Goal: Task Accomplishment & Management: Use online tool/utility

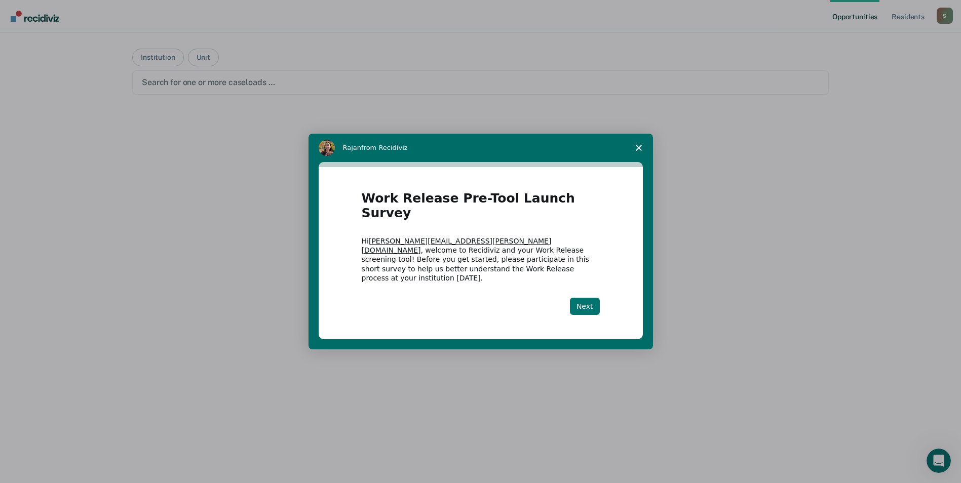
click at [588, 298] on button "Next" at bounding box center [585, 306] width 30 height 17
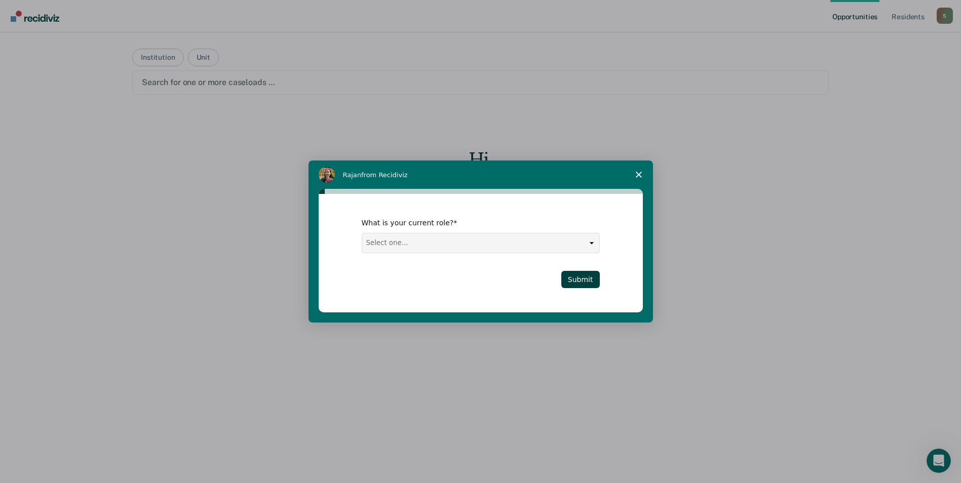
click at [580, 250] on select "Select one... Case Manager FUM Assistant [PERSON_NAME] [PERSON_NAME]" at bounding box center [480, 243] width 237 height 19
select select "Case Manager"
click at [362, 234] on select "Select one... Case Manager FUM Assistant [PERSON_NAME] [PERSON_NAME]" at bounding box center [480, 243] width 237 height 19
click at [577, 280] on button "Submit" at bounding box center [580, 279] width 39 height 17
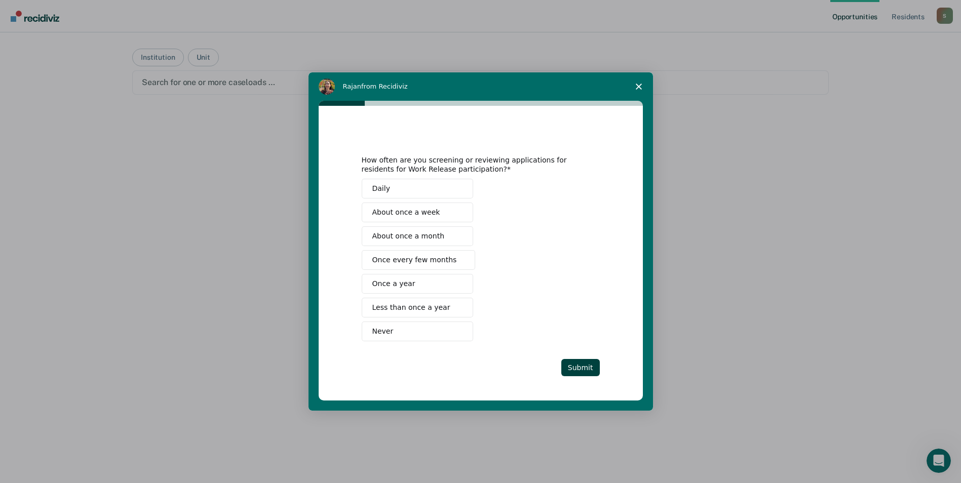
click at [394, 261] on span "Once every few months" at bounding box center [414, 260] width 85 height 11
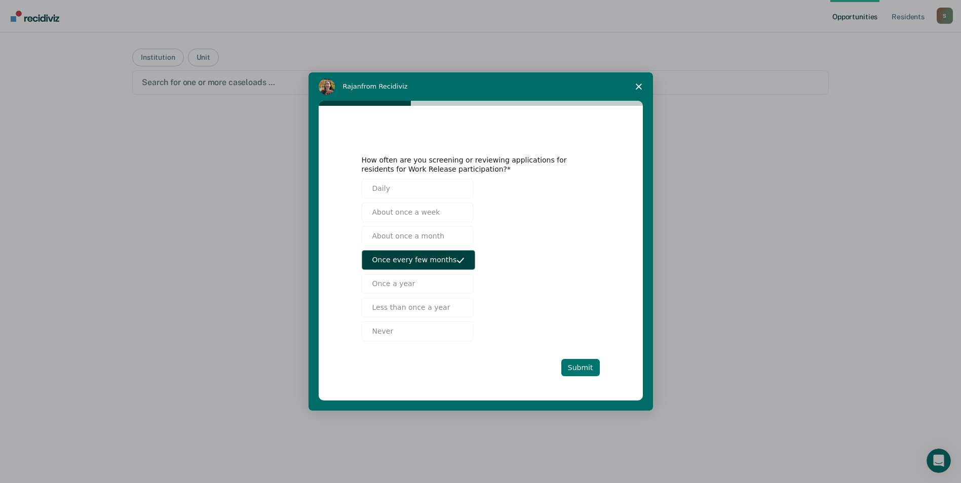
click at [580, 368] on button "Submit" at bounding box center [580, 367] width 39 height 17
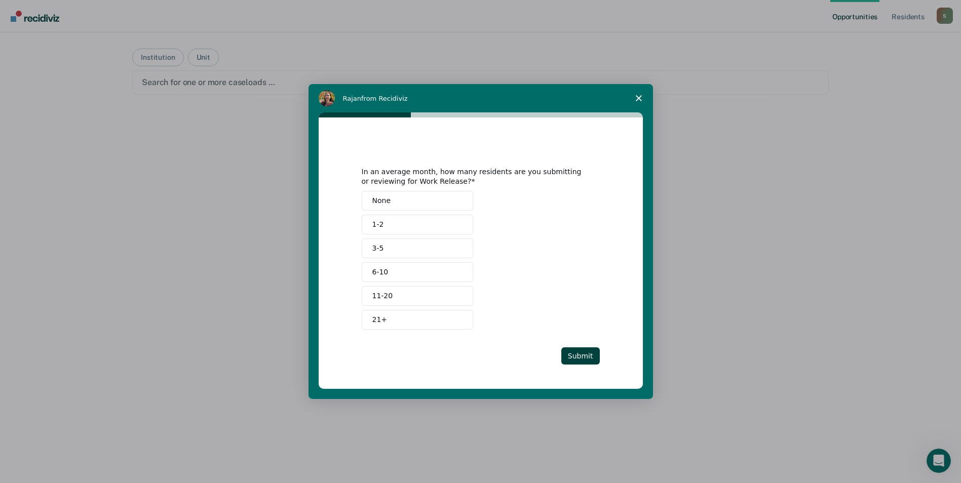
click at [392, 206] on button "None" at bounding box center [417, 201] width 111 height 20
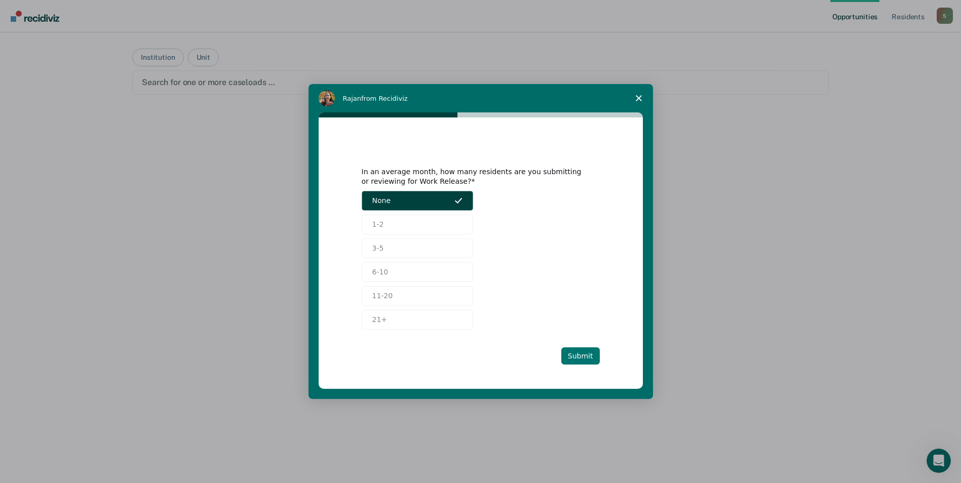
click at [592, 358] on button "Submit" at bounding box center [580, 356] width 39 height 17
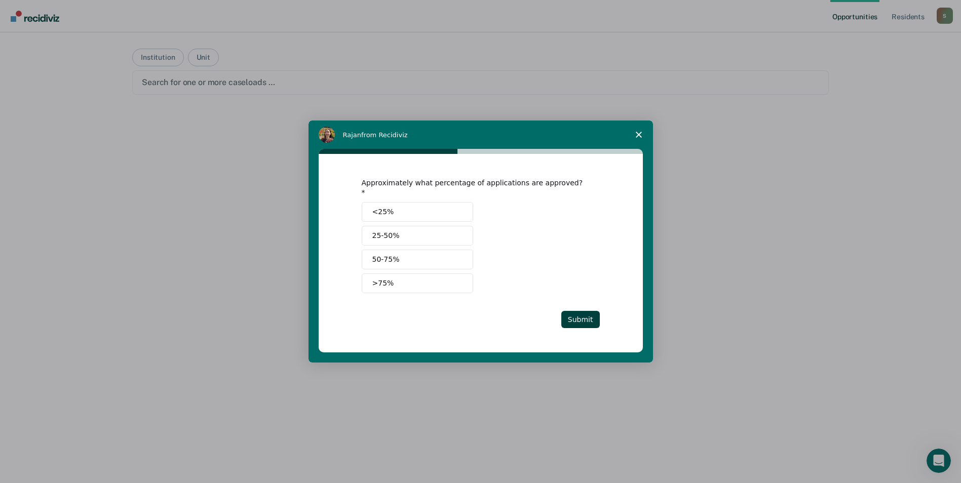
click at [641, 138] on polygon "Close survey" at bounding box center [639, 135] width 6 height 6
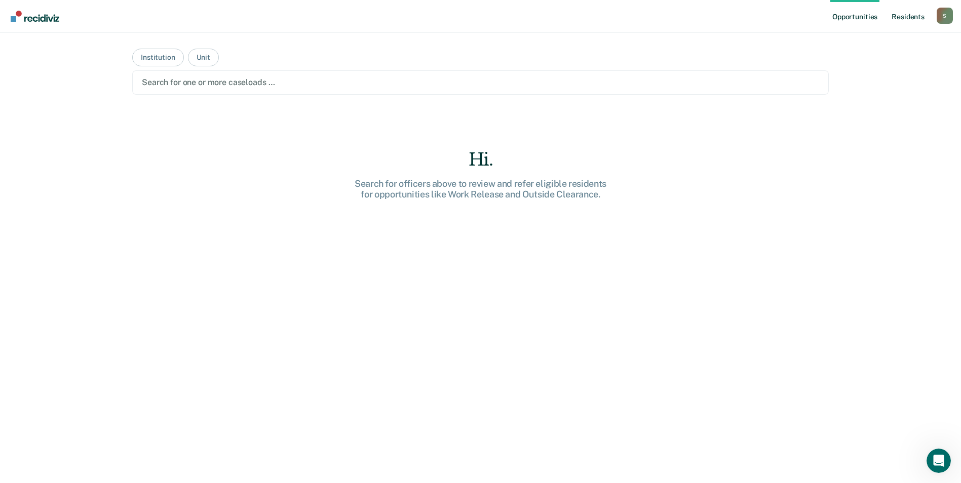
click at [897, 20] on link "Resident s" at bounding box center [908, 16] width 37 height 32
click at [870, 23] on link "Opportunities" at bounding box center [862, 16] width 49 height 32
click at [524, 450] on div "Hi. Search for officers above to review and refer eligible residents for opport…" at bounding box center [480, 334] width 697 height 370
click at [139, 59] on button "Institution" at bounding box center [157, 58] width 51 height 18
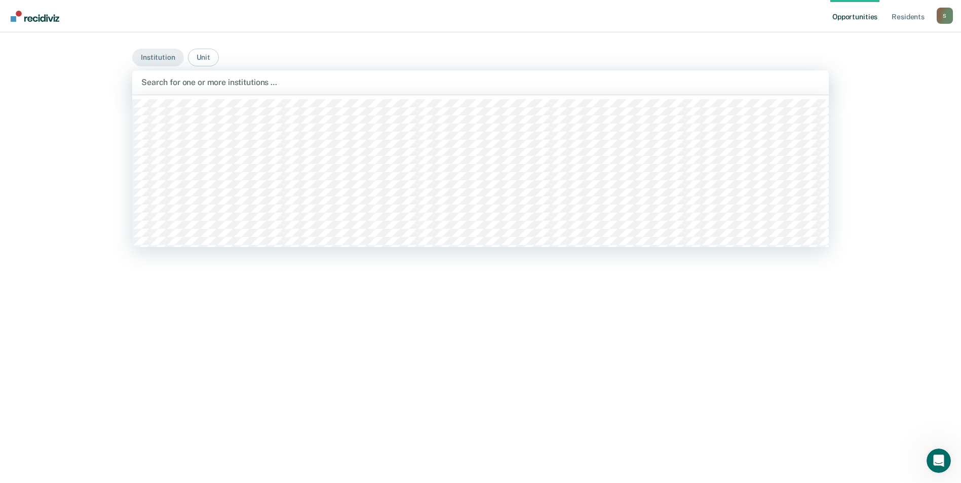
click at [449, 81] on div at bounding box center [480, 83] width 678 height 12
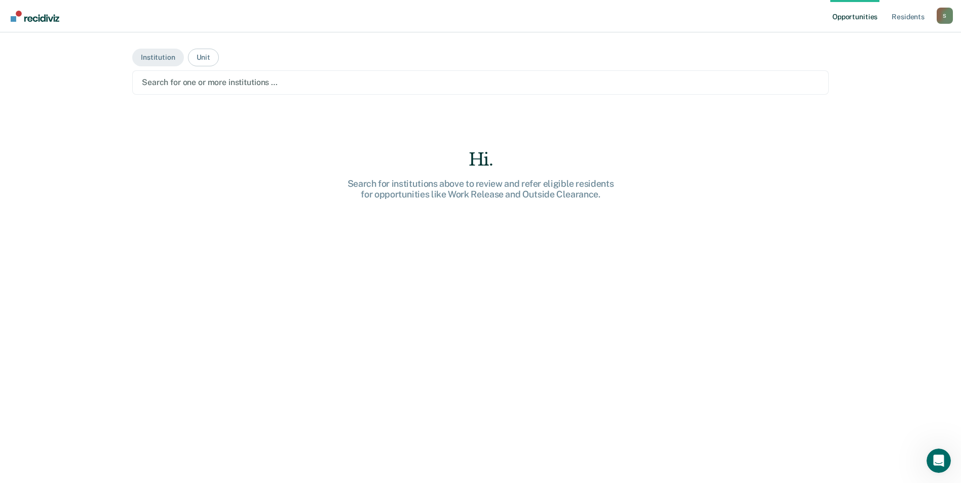
click at [923, 95] on div "Opportunities Resident s [PERSON_NAME][EMAIL_ADDRESS][PERSON_NAME][DOMAIN_NAME]…" at bounding box center [480, 241] width 961 height 483
